Goal: Entertainment & Leisure: Consume media (video, audio)

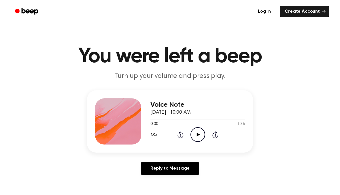
click at [193, 132] on icon "Play Audio" at bounding box center [197, 134] width 15 height 15
click at [202, 135] on icon "Pause Audio" at bounding box center [197, 134] width 15 height 15
click at [193, 135] on icon "Play Audio" at bounding box center [197, 134] width 15 height 15
click at [203, 137] on icon "Pause Audio" at bounding box center [197, 134] width 15 height 15
click at [199, 132] on icon "Play Audio" at bounding box center [197, 134] width 15 height 15
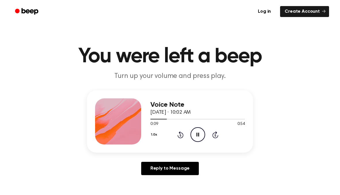
click at [195, 137] on icon "Pause Audio" at bounding box center [197, 134] width 15 height 15
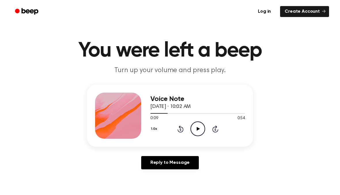
click at [195, 132] on icon "Play Audio" at bounding box center [197, 128] width 15 height 15
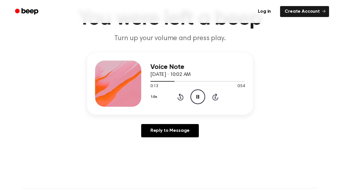
scroll to position [0, 0]
